Goal: Task Accomplishment & Management: Complete application form

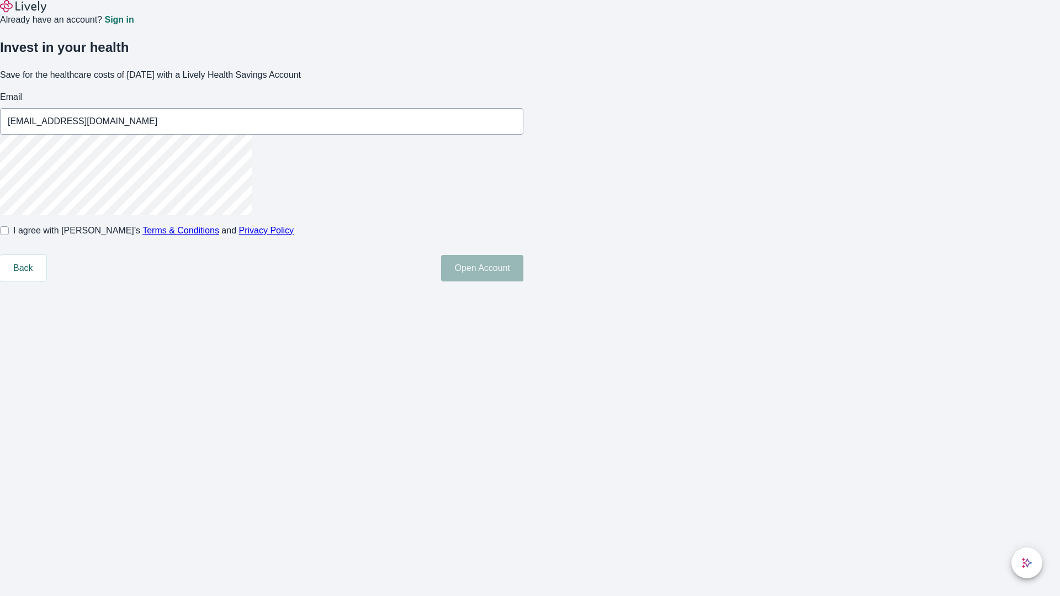
click at [9, 235] on input "I agree with Lively’s Terms & Conditions and Privacy Policy" at bounding box center [4, 230] width 9 height 9
checkbox input "true"
click at [524, 282] on button "Open Account" at bounding box center [482, 268] width 82 height 27
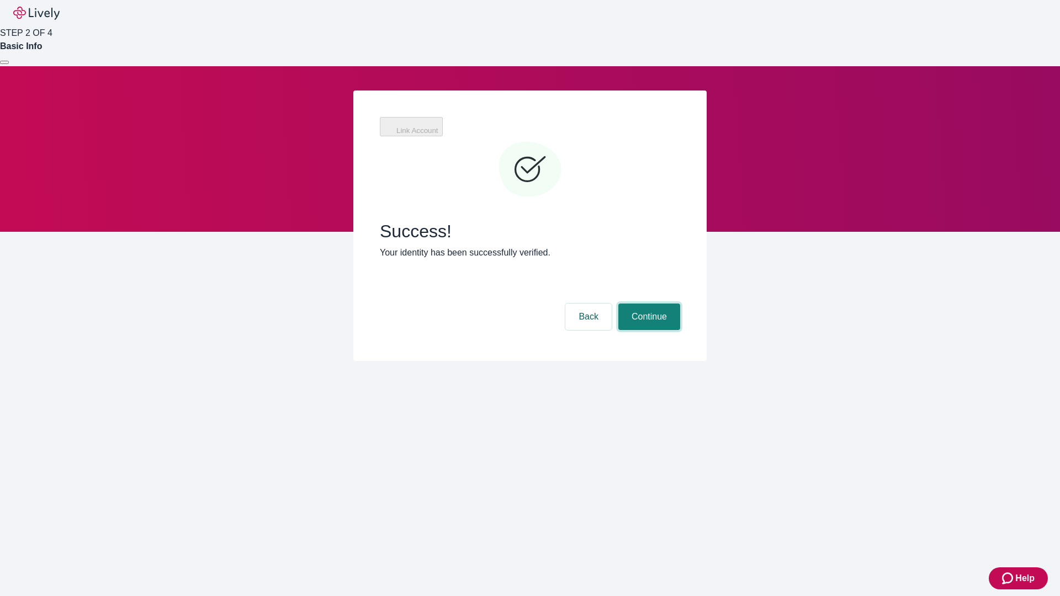
click at [648, 304] on button "Continue" at bounding box center [650, 317] width 62 height 27
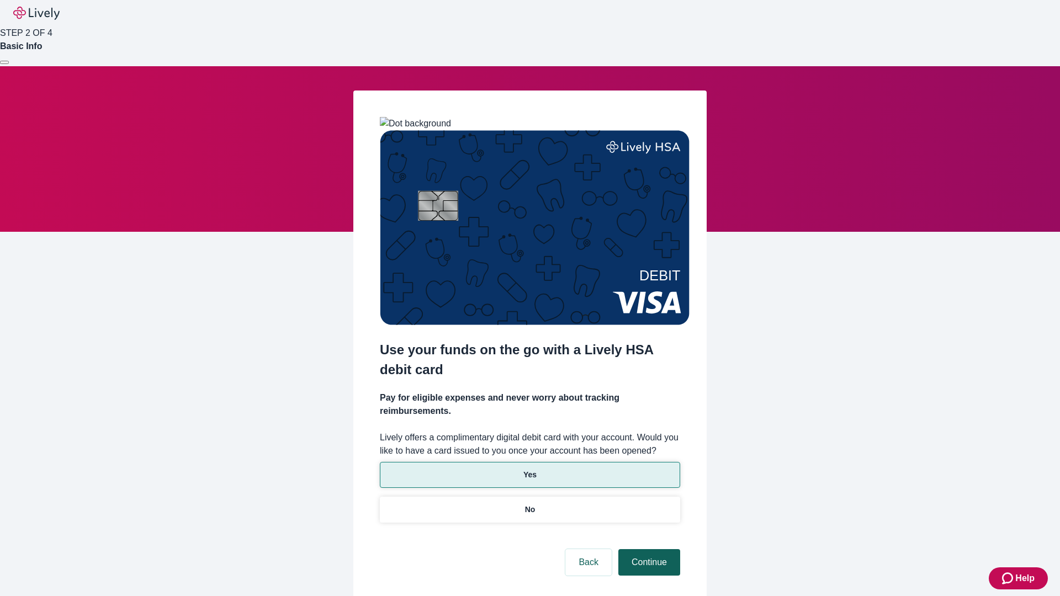
click at [530, 469] on p "Yes" at bounding box center [530, 475] width 13 height 12
click at [648, 550] on button "Continue" at bounding box center [650, 563] width 62 height 27
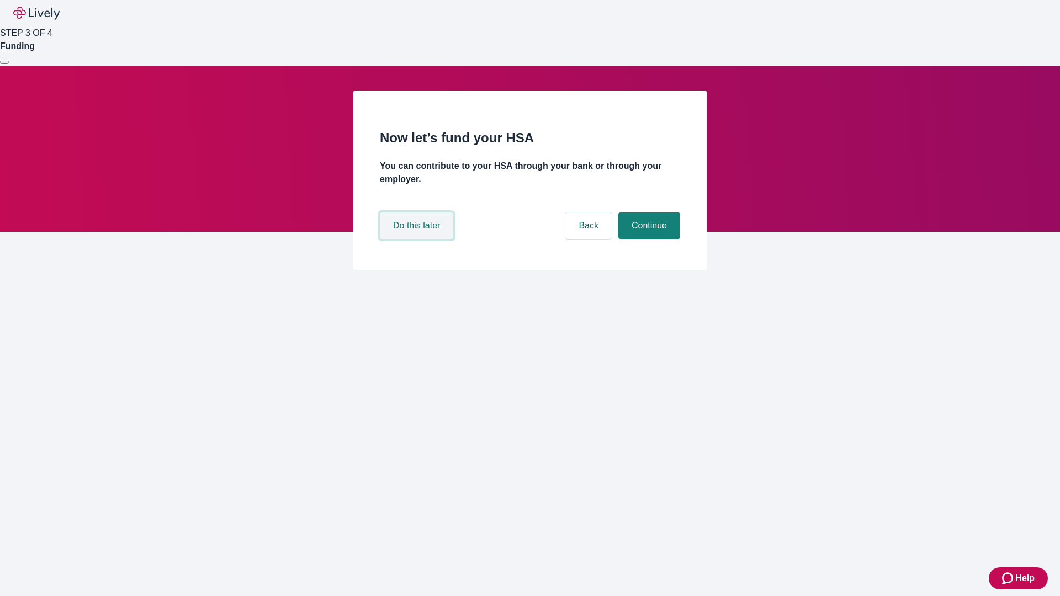
click at [418, 239] on button "Do this later" at bounding box center [416, 226] width 73 height 27
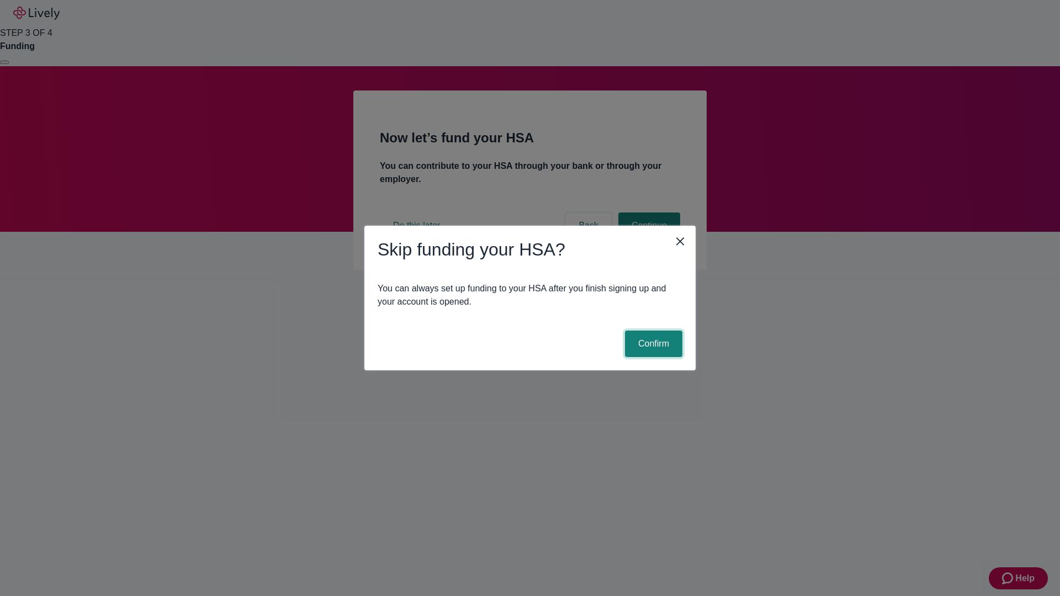
click at [652, 344] on button "Confirm" at bounding box center [653, 344] width 57 height 27
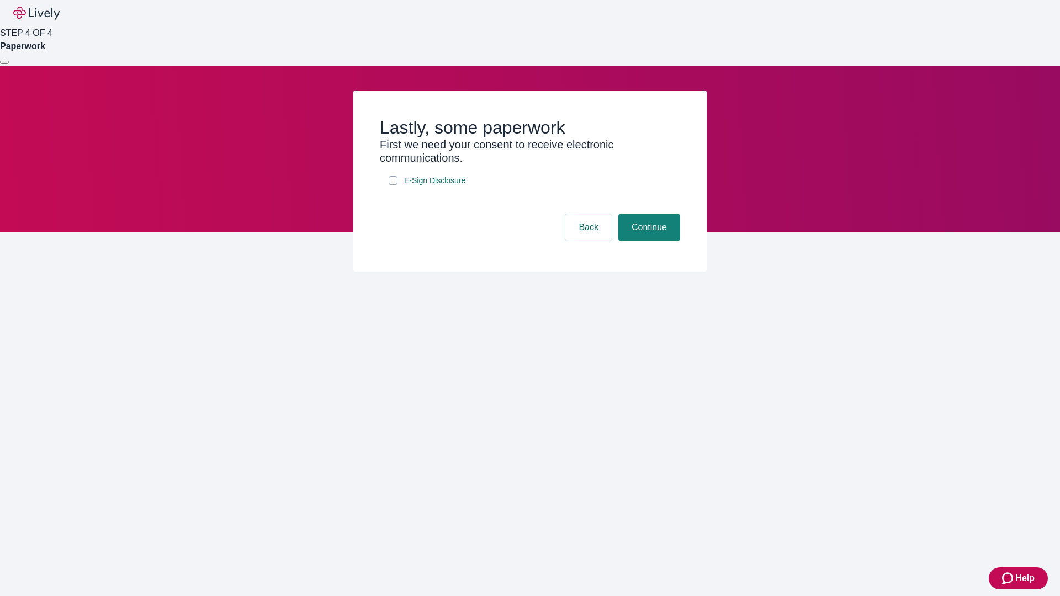
click at [393, 185] on input "E-Sign Disclosure" at bounding box center [393, 180] width 9 height 9
checkbox input "true"
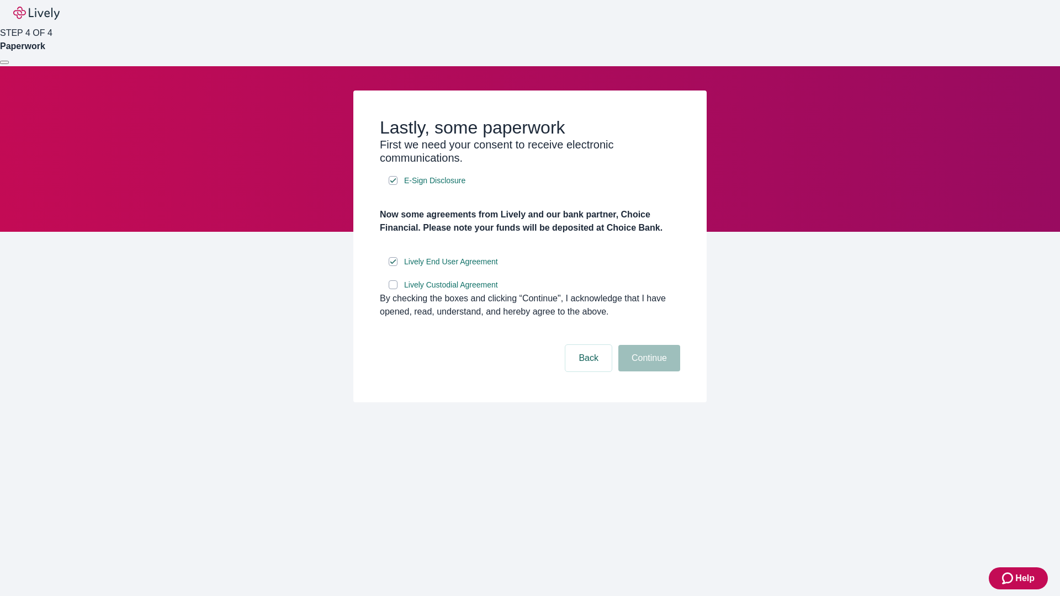
click at [393, 289] on input "Lively Custodial Agreement" at bounding box center [393, 285] width 9 height 9
checkbox input "true"
click at [648, 372] on button "Continue" at bounding box center [650, 358] width 62 height 27
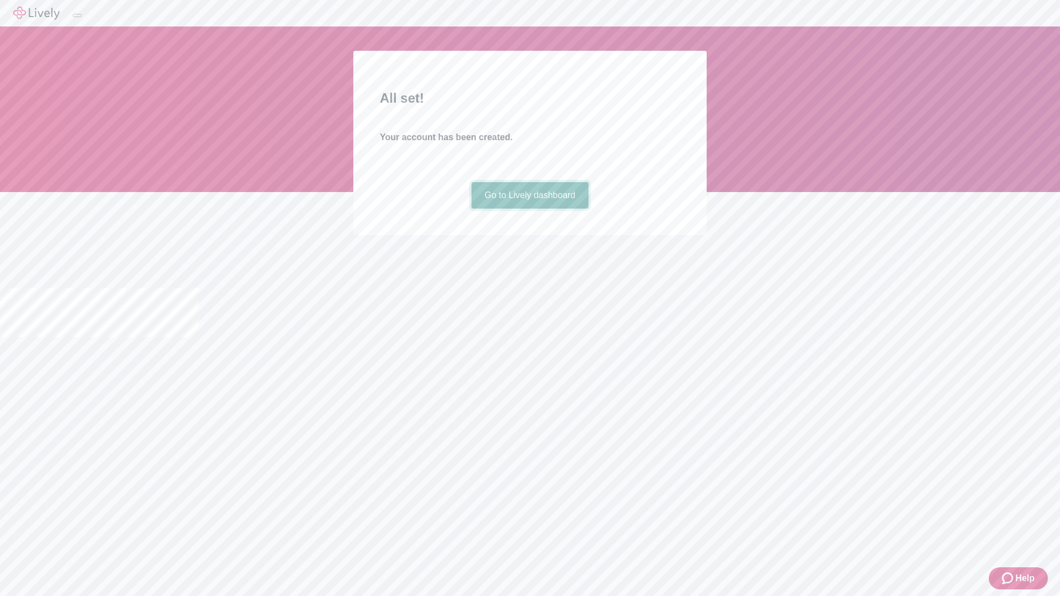
click at [530, 209] on link "Go to Lively dashboard" at bounding box center [531, 195] width 118 height 27
